Goal: Navigation & Orientation: Go to known website

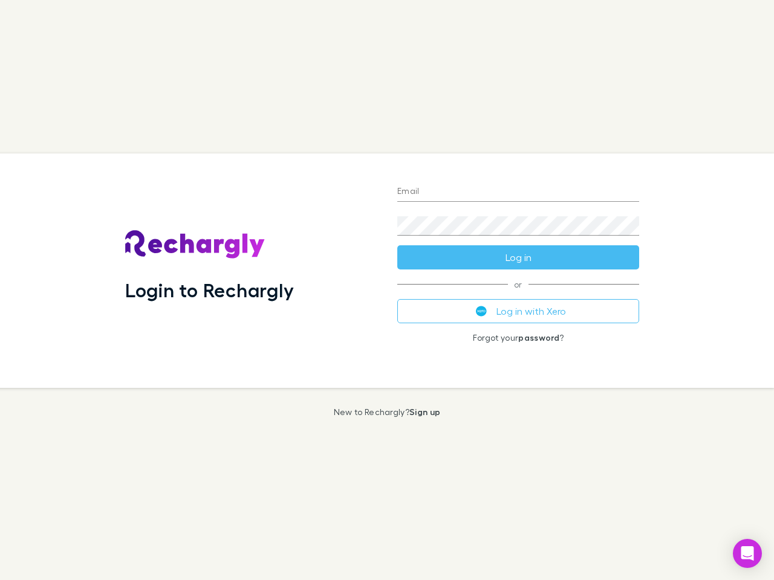
click at [387, 290] on div "Login to Rechargly" at bounding box center [251, 271] width 272 height 235
click at [518, 192] on input "Email" at bounding box center [518, 192] width 242 height 19
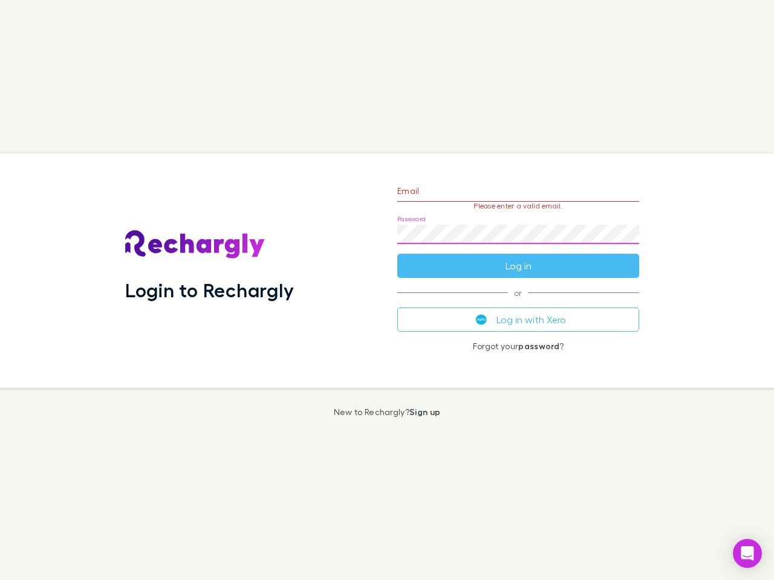
click at [518, 258] on form "Email Please enter a valid email. Password Log in" at bounding box center [518, 225] width 242 height 105
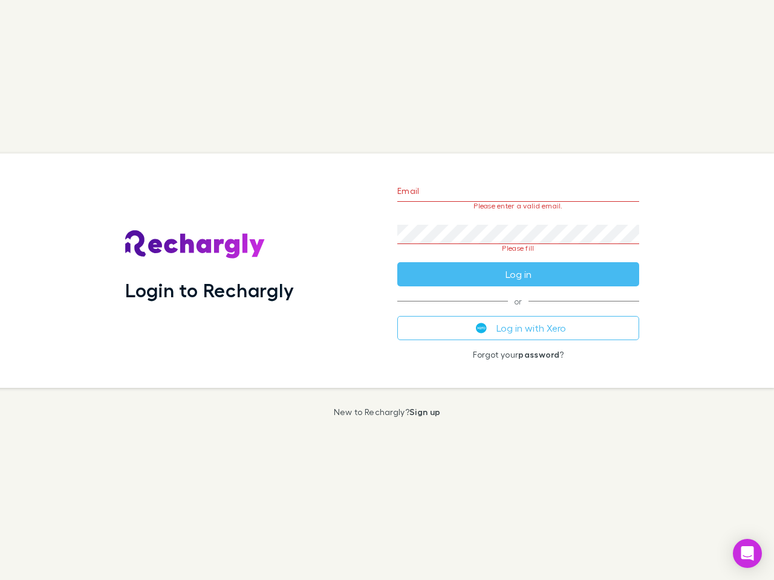
click at [518, 311] on div "Email Please enter a valid email. Password Please fill Log in or Log in with Xe…" at bounding box center [517, 271] width 261 height 235
click at [747, 554] on icon "Open Intercom Messenger" at bounding box center [747, 553] width 13 height 15
